Goal: Transaction & Acquisition: Book appointment/travel/reservation

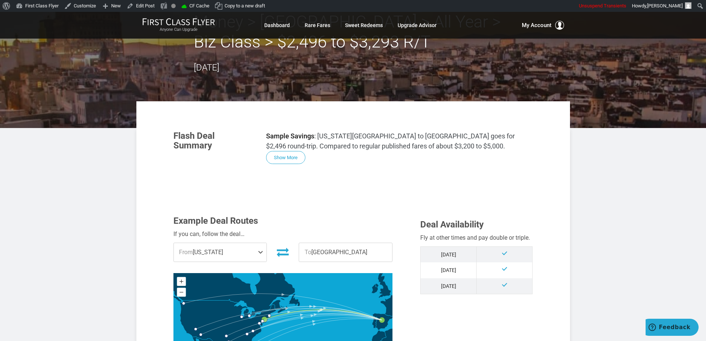
scroll to position [74, 0]
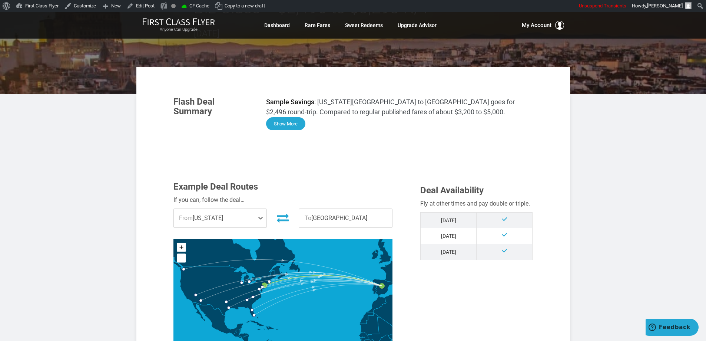
click at [288, 119] on button "Show More" at bounding box center [285, 123] width 39 height 13
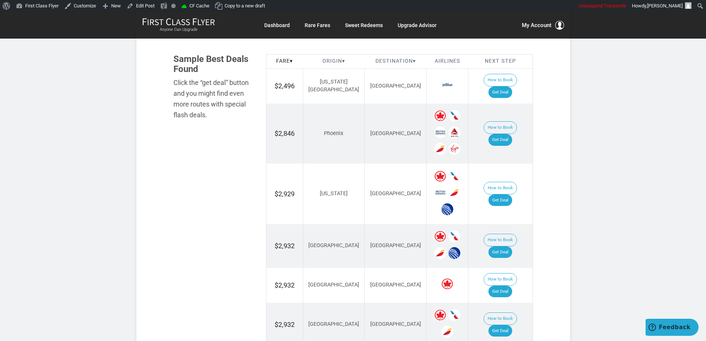
scroll to position [1129, 0]
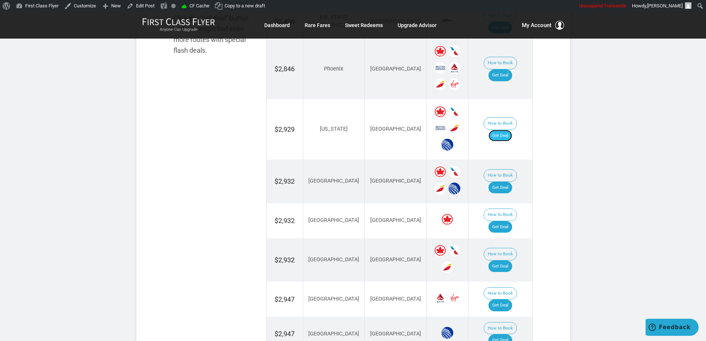
click at [507, 130] on link "Get Deal" at bounding box center [501, 136] width 24 height 12
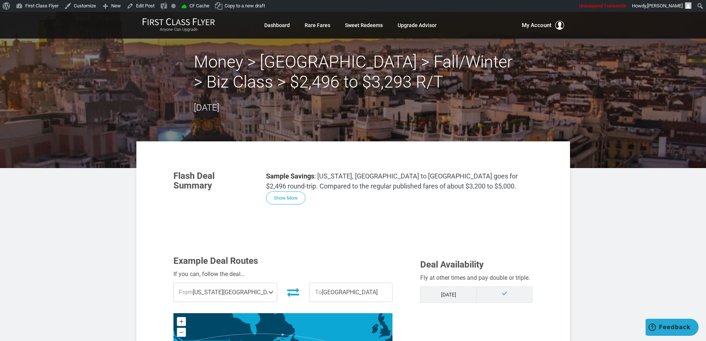
drag, startPoint x: 291, startPoint y: 195, endPoint x: 300, endPoint y: 198, distance: 9.6
click at [291, 195] on button "Show More" at bounding box center [285, 197] width 39 height 13
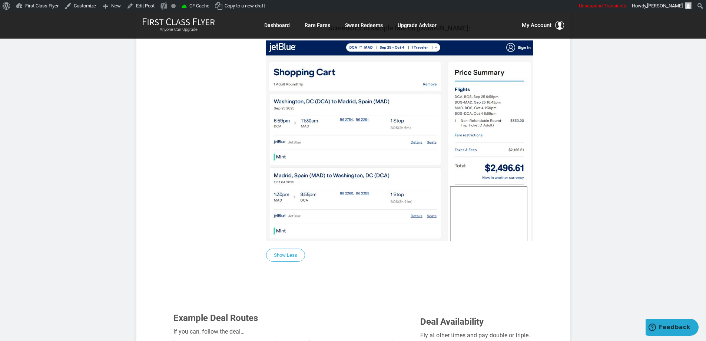
scroll to position [630, 0]
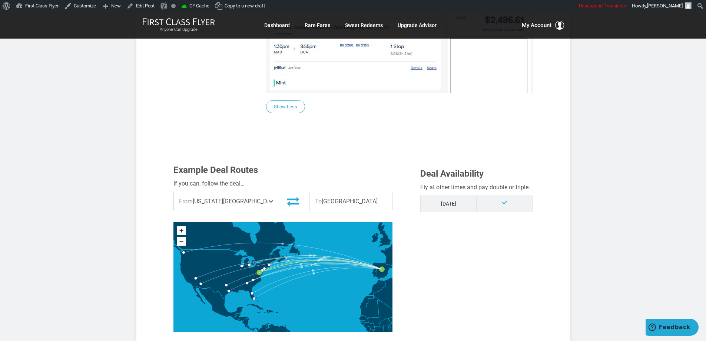
scroll to position [779, 0]
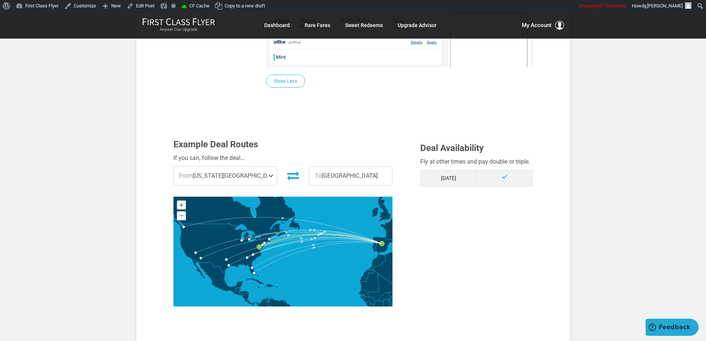
click at [618, 174] on article "Money > Madrid > Fall/Winter > Biz Class > $2,496 to $3,293 R/T September 12, 2…" at bounding box center [353, 281] width 706 height 2097
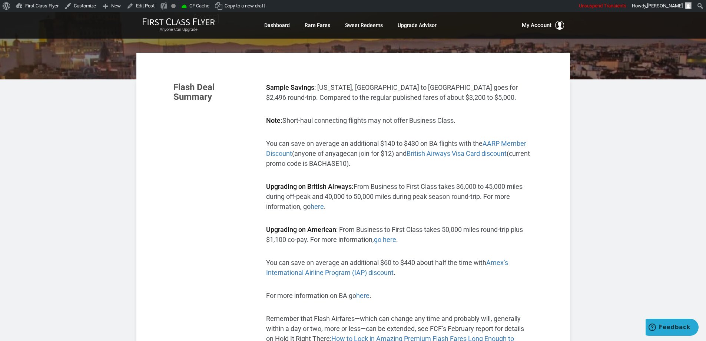
scroll to position [0, 0]
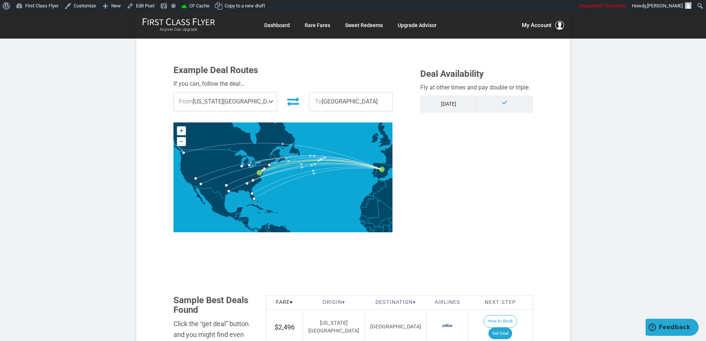
click at [569, 189] on section "Flash Deal Summary Sample Savings : Washington, DC to Madrid goes for $2,496 ro…" at bounding box center [353, 155] width 434 height 1732
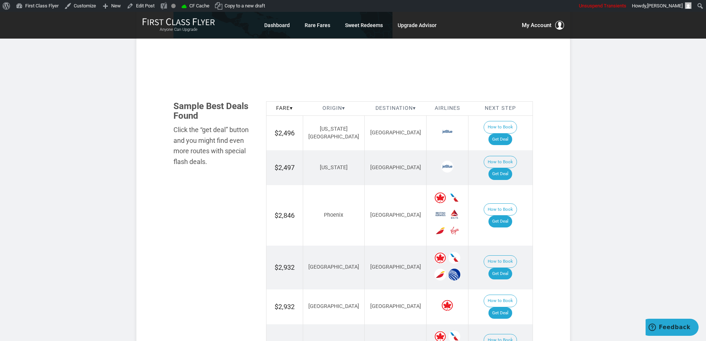
scroll to position [1001, 0]
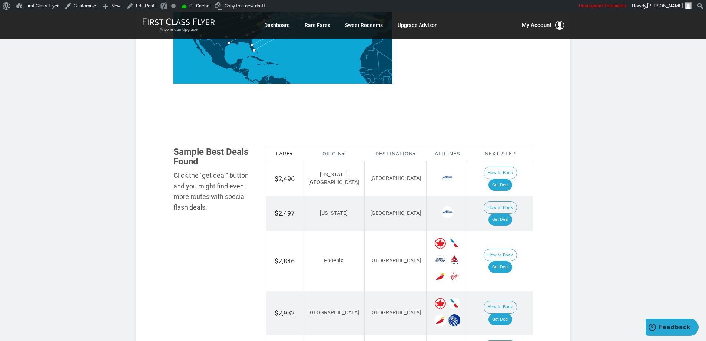
click at [559, 180] on section "Flash Deal Summary Sample Savings : Washington, DC to Madrid goes for $2,496 ro…" at bounding box center [353, 6] width 434 height 1732
click at [642, 174] on article "Money > Madrid > Fall/Winter > Biz Class > $2,496 to $3,293 R/T September 12, 2…" at bounding box center [353, 59] width 706 height 2097
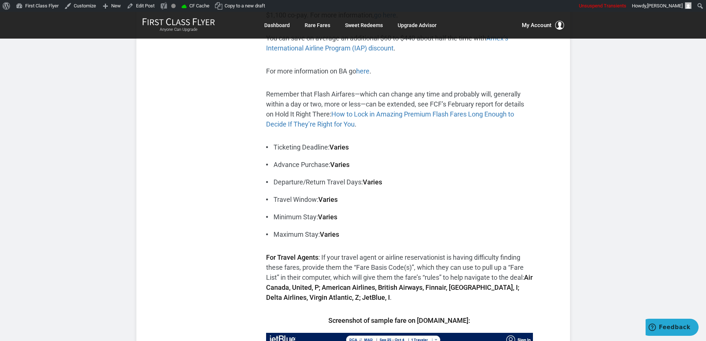
scroll to position [0, 0]
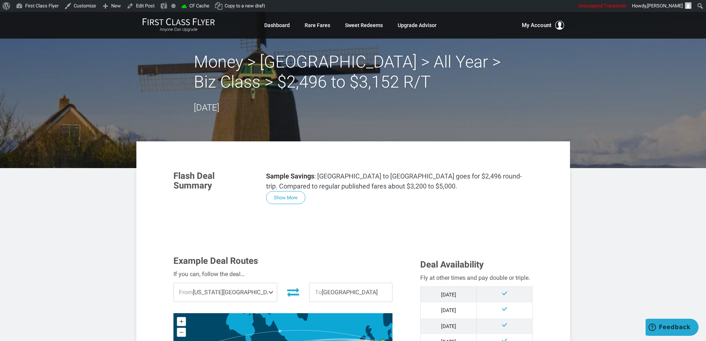
drag, startPoint x: 521, startPoint y: 245, endPoint x: 516, endPoint y: 244, distance: 5.2
click at [275, 199] on button "Show More" at bounding box center [285, 197] width 39 height 13
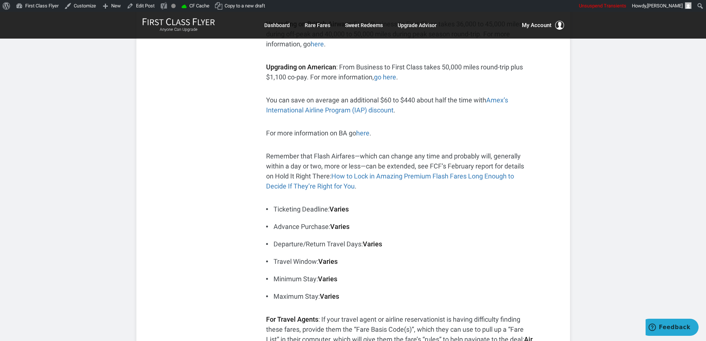
scroll to position [260, 0]
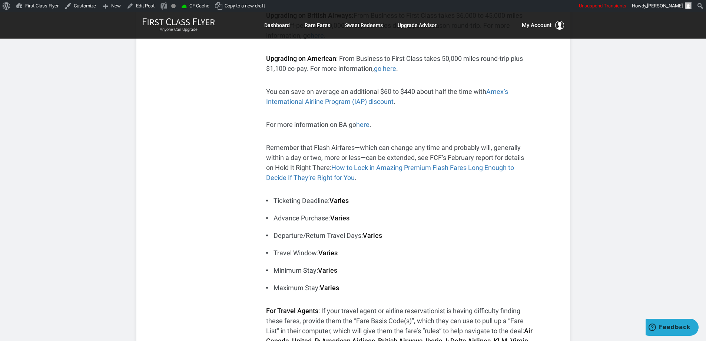
drag, startPoint x: 594, startPoint y: 204, endPoint x: 595, endPoint y: 200, distance: 3.8
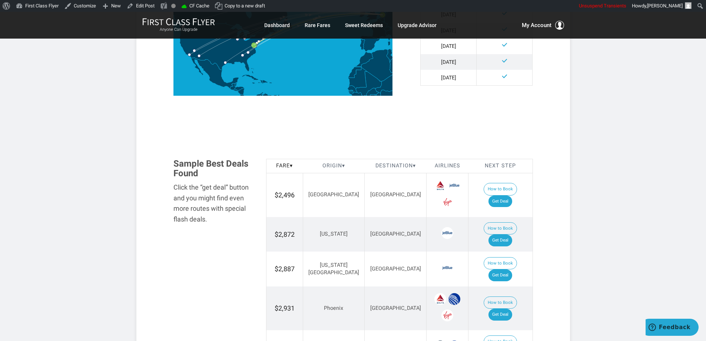
scroll to position [1038, 0]
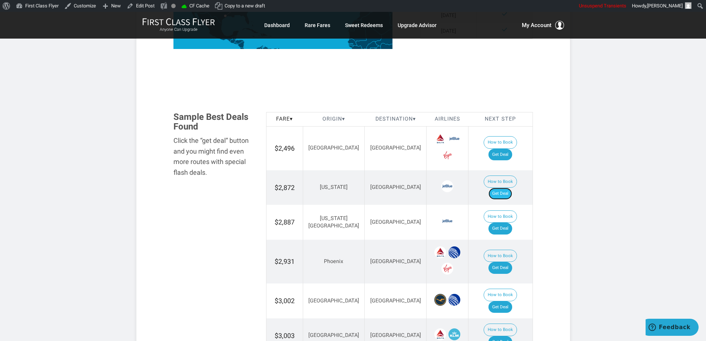
click at [502, 188] on link "Get Deal" at bounding box center [501, 194] width 24 height 12
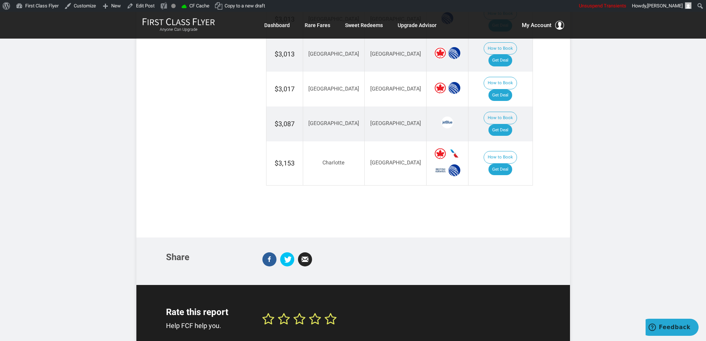
scroll to position [1453, 0]
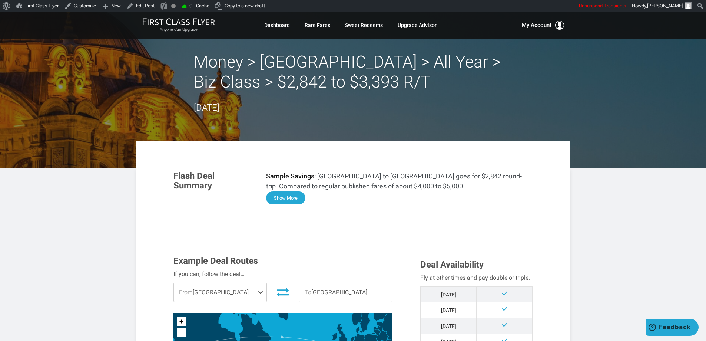
click at [286, 202] on button "Show More" at bounding box center [285, 197] width 39 height 13
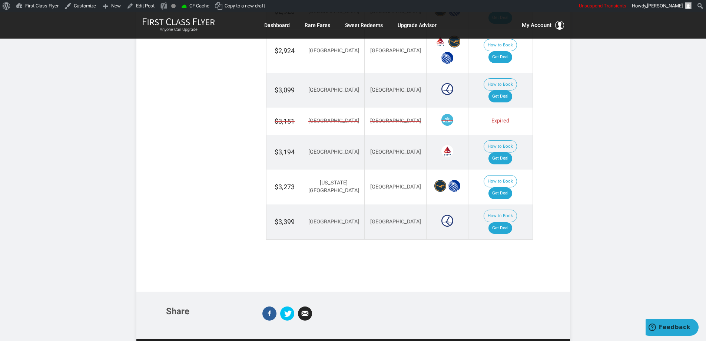
scroll to position [1016, 0]
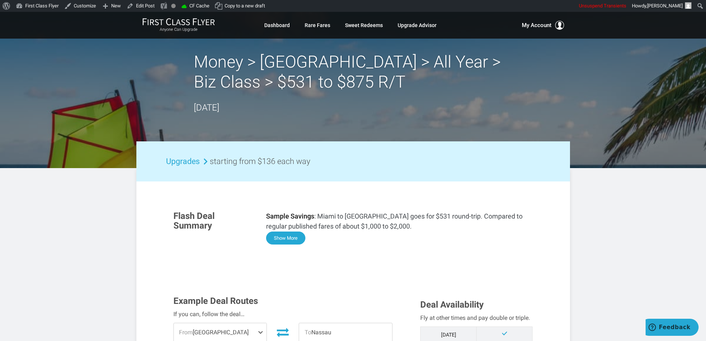
click at [296, 236] on button "Show More" at bounding box center [285, 237] width 39 height 13
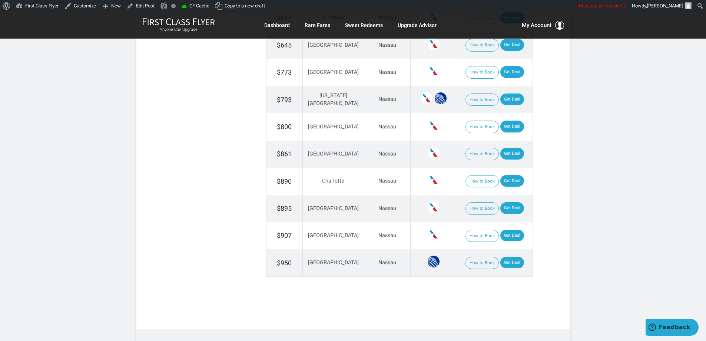
scroll to position [1042, 0]
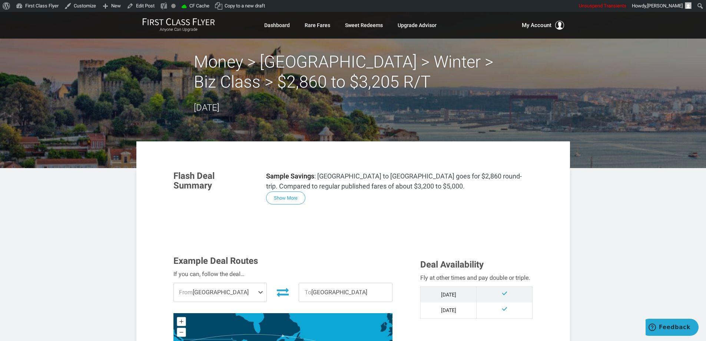
click at [290, 191] on button "Show More" at bounding box center [285, 197] width 39 height 13
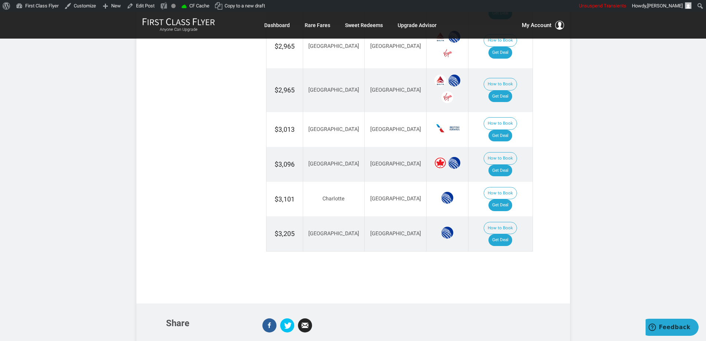
scroll to position [1446, 0]
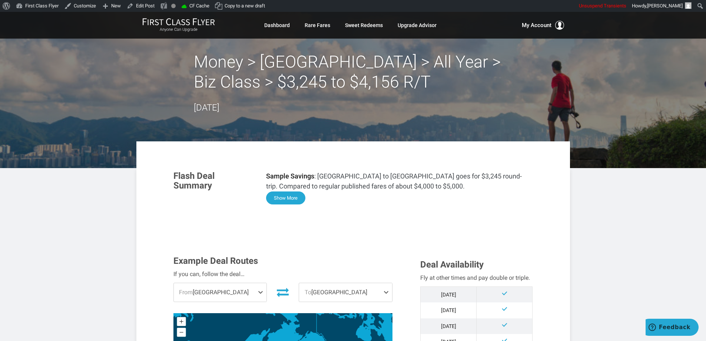
click at [290, 194] on button "Show More" at bounding box center [285, 197] width 39 height 13
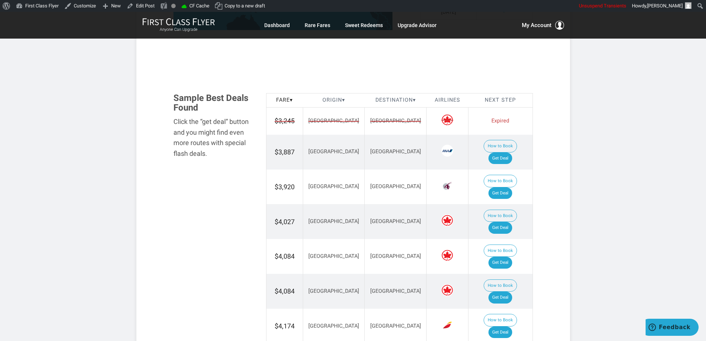
scroll to position [869, 0]
